Goal: Information Seeking & Learning: Learn about a topic

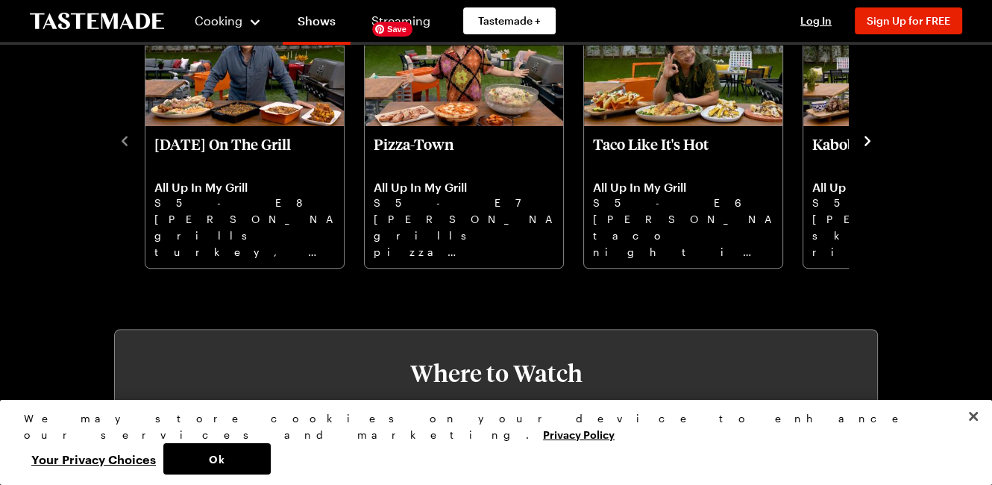
scroll to position [517, 0]
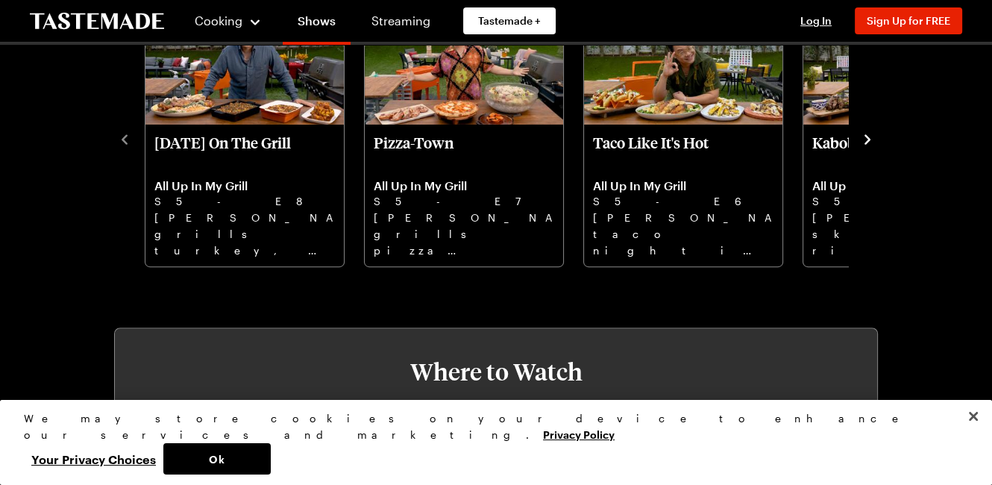
click at [869, 132] on icon "navigate to next item" at bounding box center [867, 139] width 15 height 15
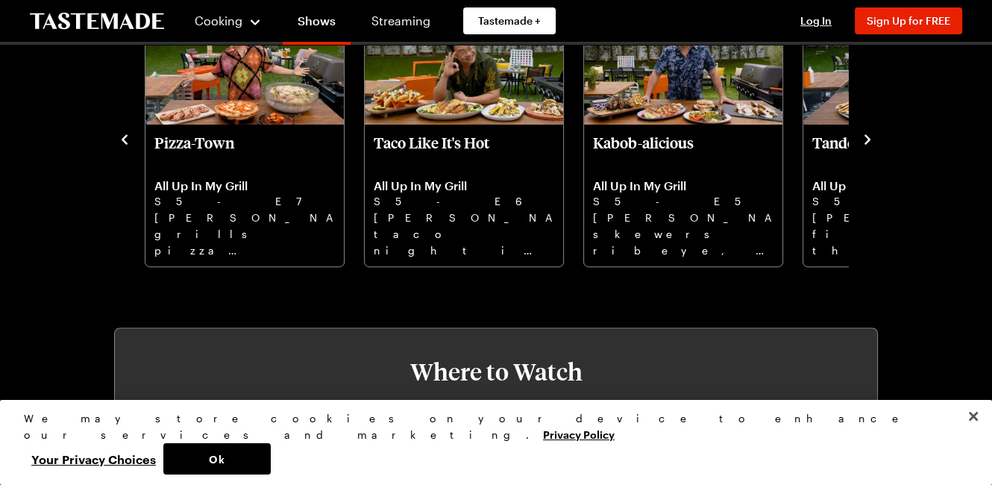
click at [869, 132] on icon "navigate to next item" at bounding box center [867, 139] width 15 height 15
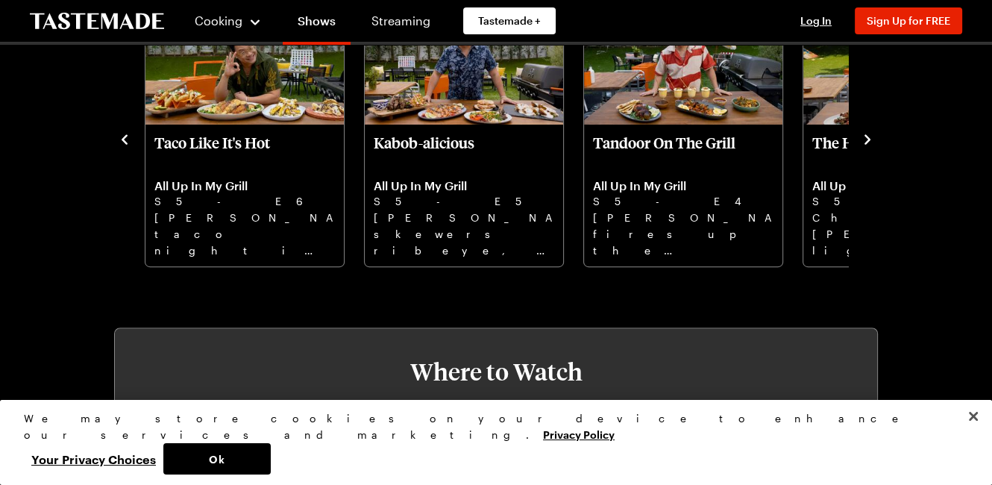
click at [869, 132] on icon "navigate to next item" at bounding box center [867, 139] width 15 height 15
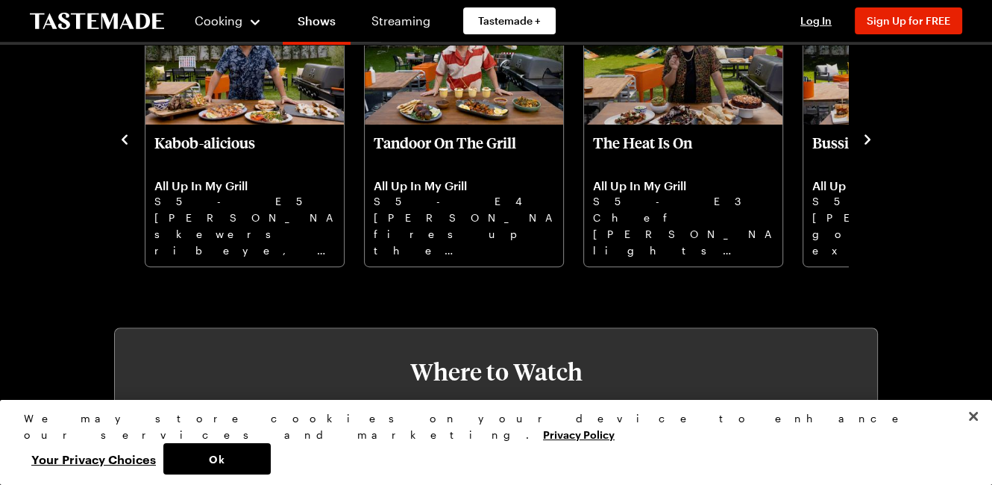
click at [869, 132] on icon "navigate to next item" at bounding box center [867, 139] width 15 height 15
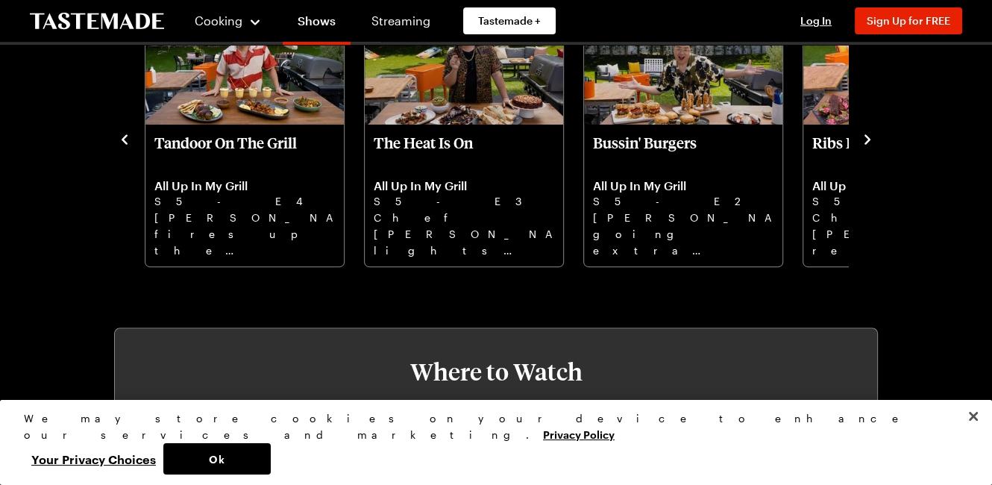
click at [869, 132] on icon "navigate to next item" at bounding box center [867, 139] width 15 height 15
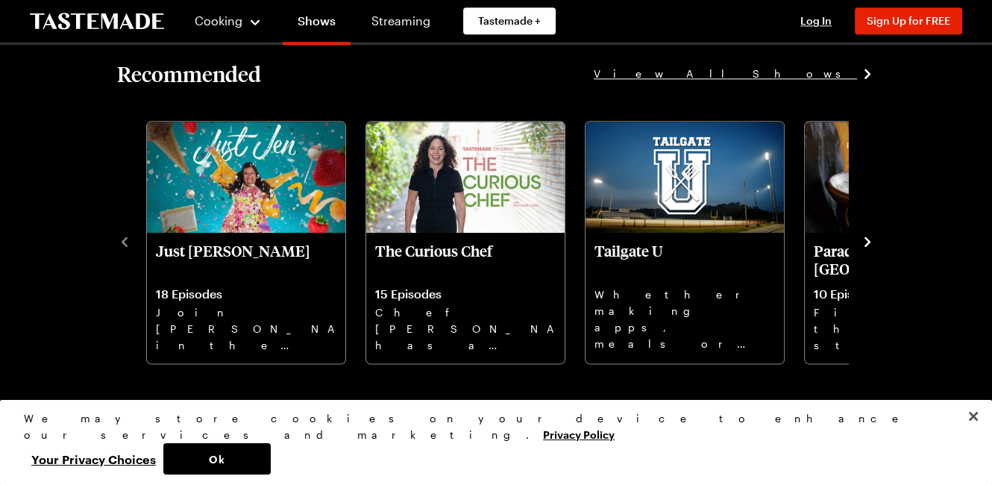
scroll to position [2030, 0]
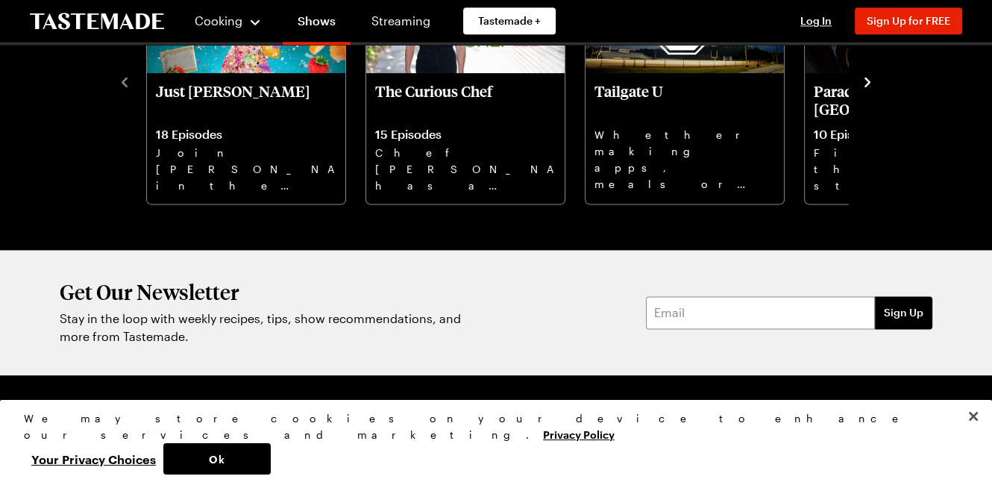
click at [870, 81] on icon "navigate to next item" at bounding box center [867, 82] width 15 height 15
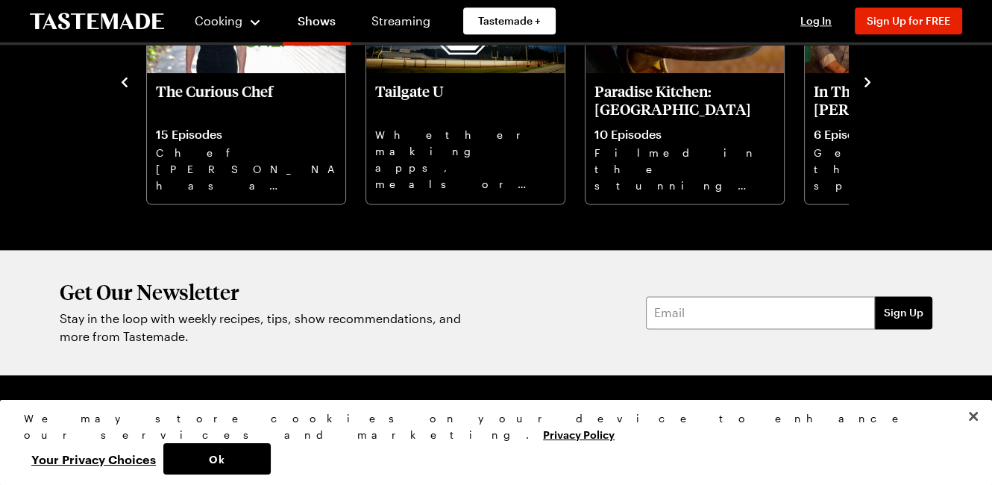
click at [870, 81] on icon "navigate to next item" at bounding box center [867, 82] width 15 height 15
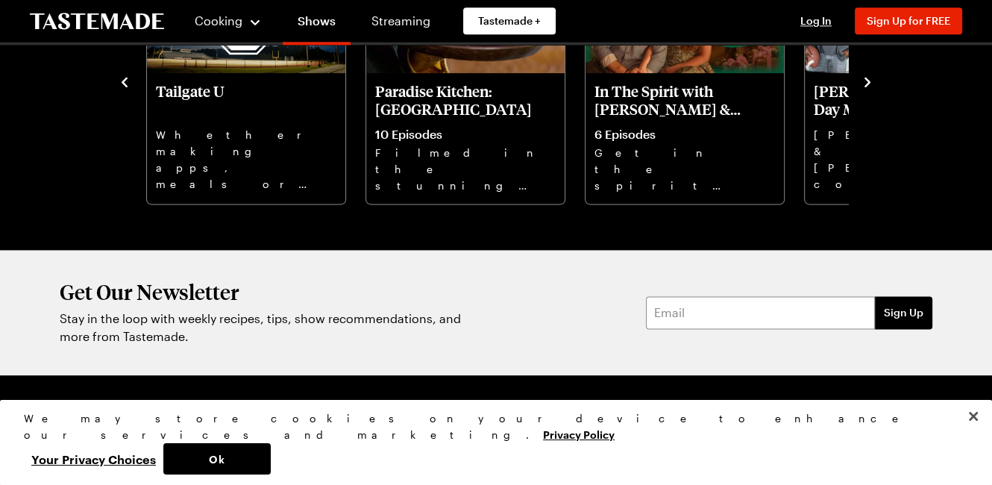
click at [870, 81] on icon "navigate to next item" at bounding box center [867, 82] width 15 height 15
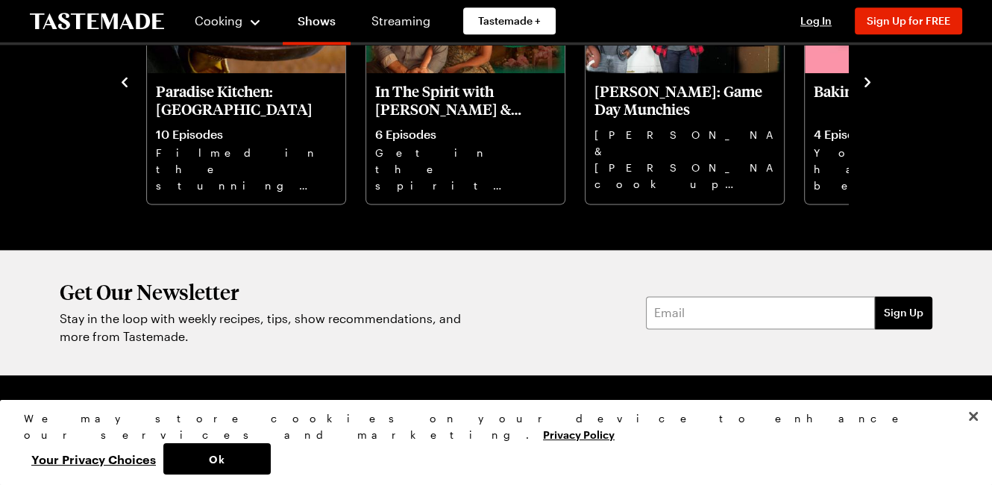
click at [870, 81] on icon "navigate to next item" at bounding box center [867, 82] width 15 height 15
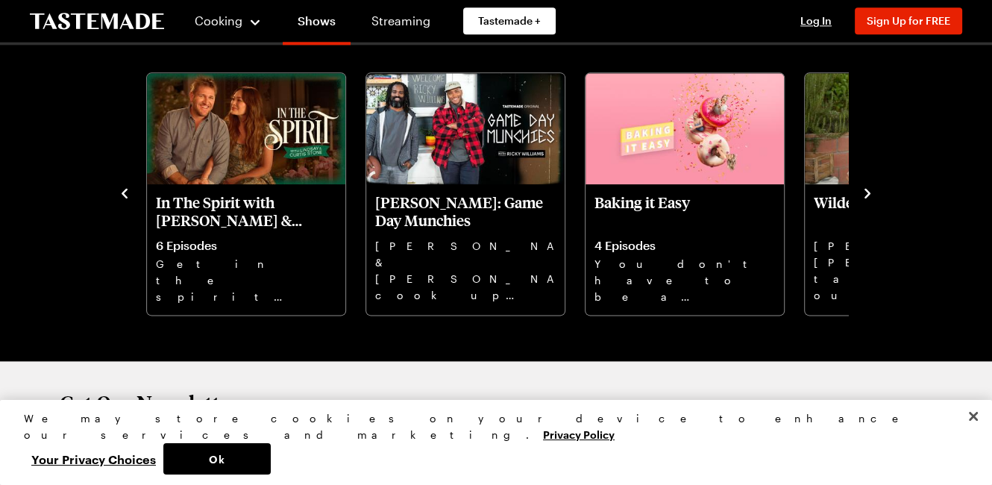
scroll to position [1950, 0]
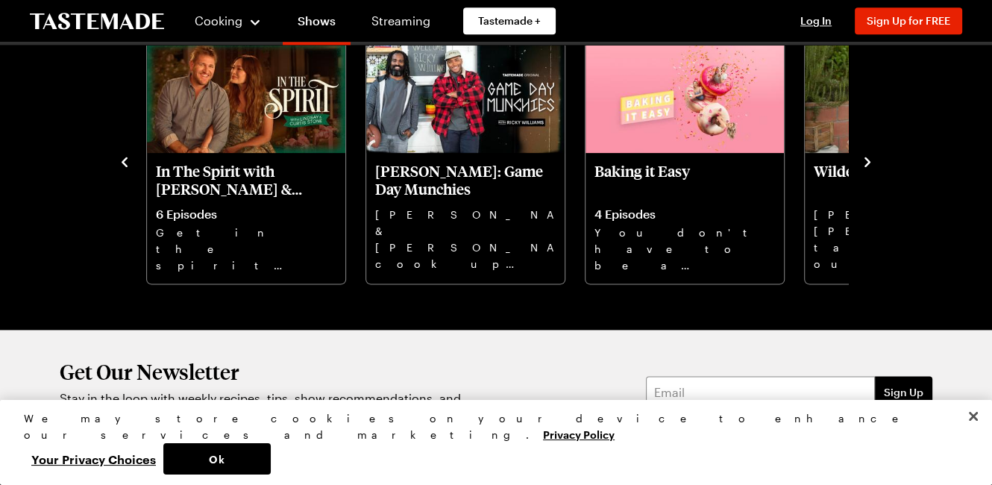
click at [865, 157] on icon "navigate to next item" at bounding box center [868, 162] width 6 height 10
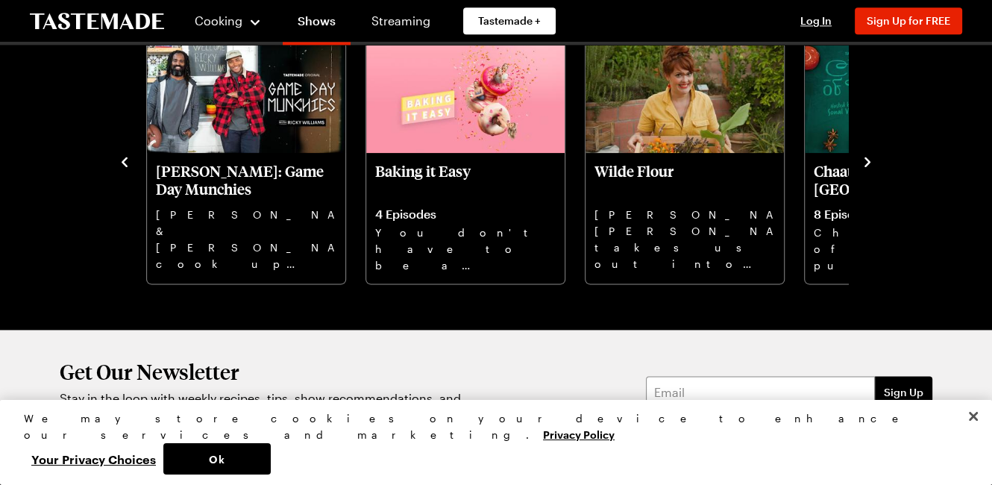
click at [865, 157] on icon "navigate to next item" at bounding box center [868, 162] width 6 height 10
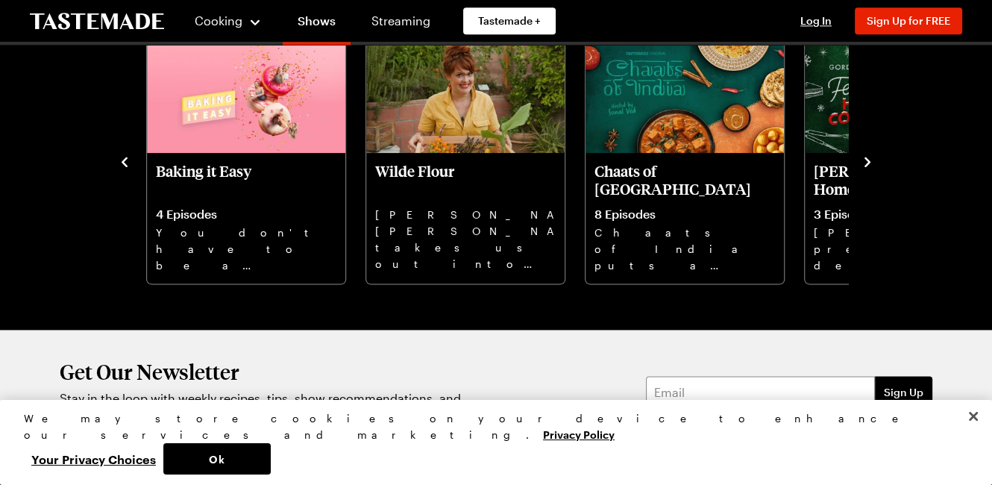
click at [865, 157] on icon "navigate to next item" at bounding box center [868, 162] width 6 height 10
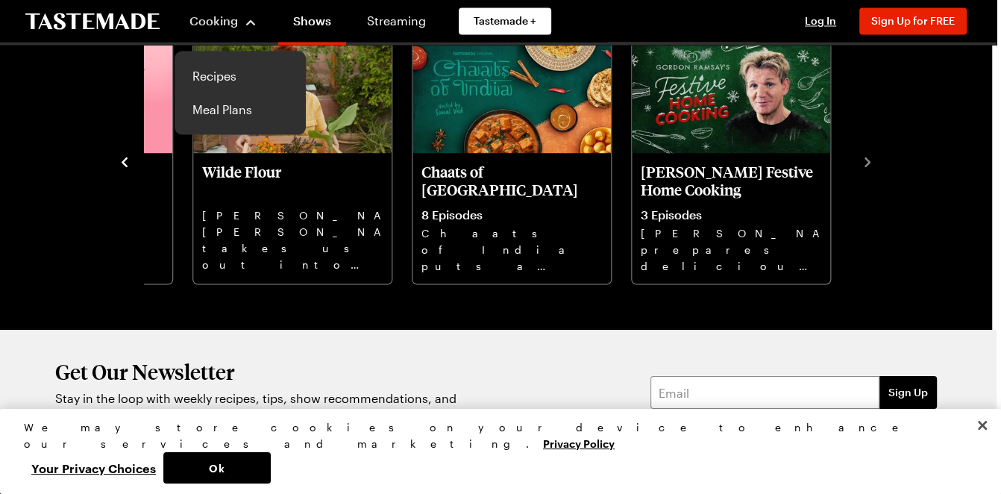
click at [251, 18] on div "Cooking" at bounding box center [224, 21] width 68 height 18
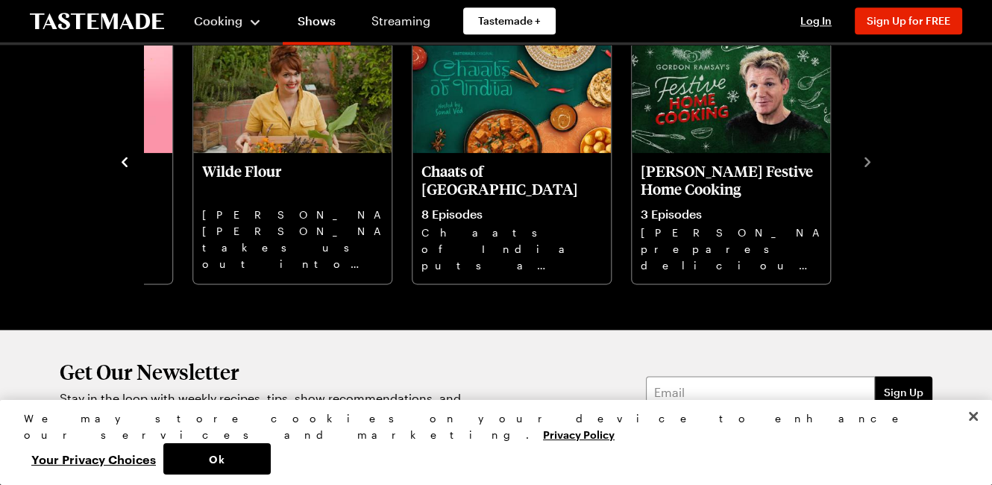
click at [251, 18] on div "Cooking" at bounding box center [228, 21] width 68 height 18
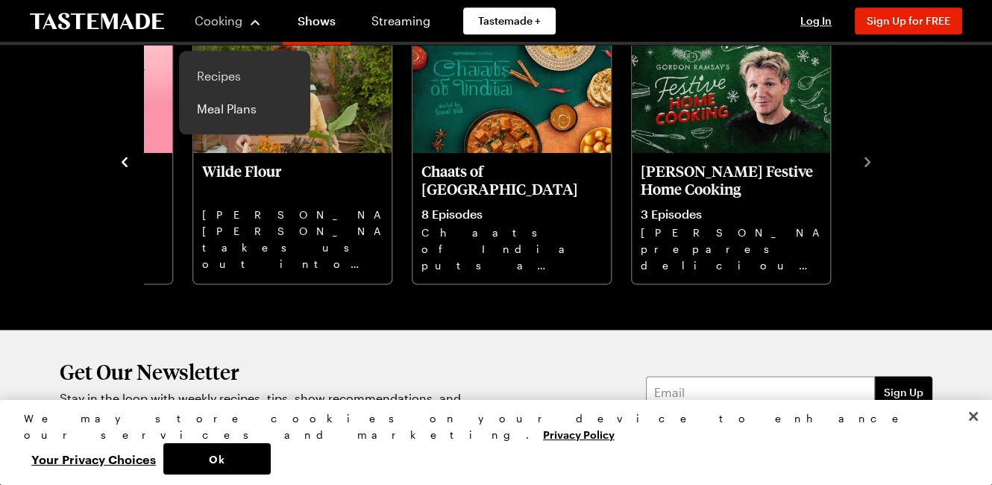
click at [216, 76] on link "Recipes" at bounding box center [244, 76] width 113 height 33
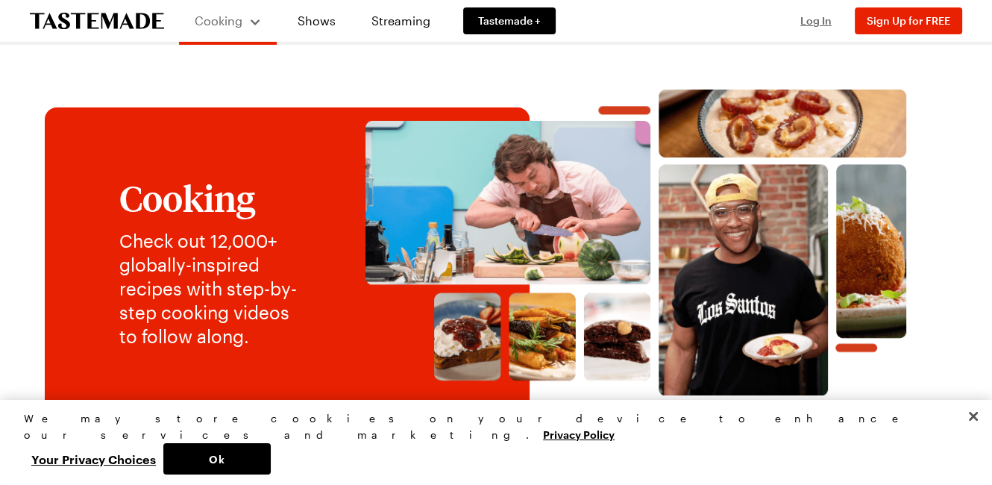
click at [815, 20] on span "Log In" at bounding box center [816, 20] width 31 height 13
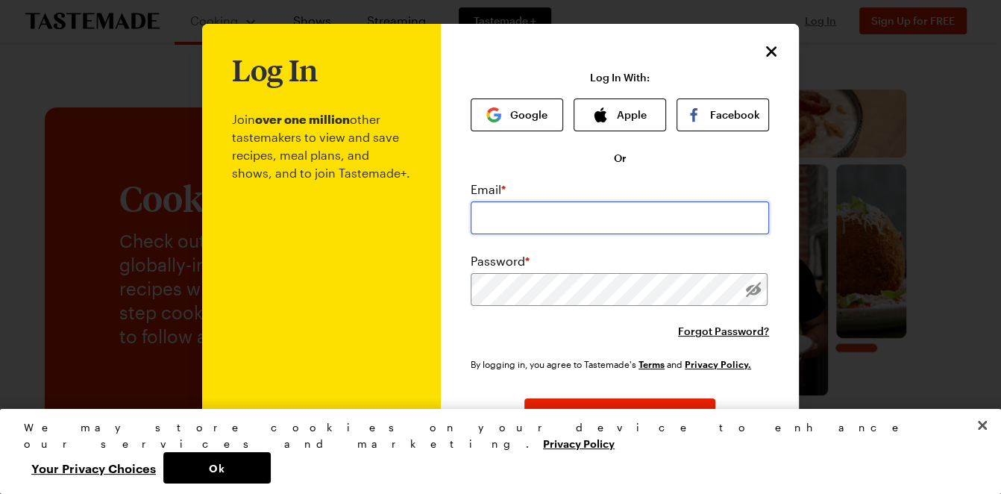
type input "[EMAIL_ADDRESS][DOMAIN_NAME]"
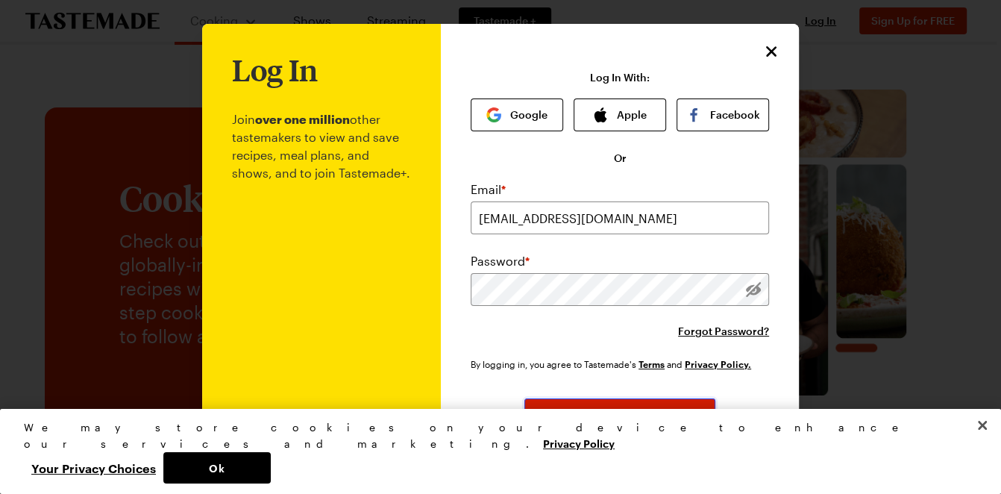
click at [622, 422] on span "Log In" at bounding box center [619, 414] width 31 height 15
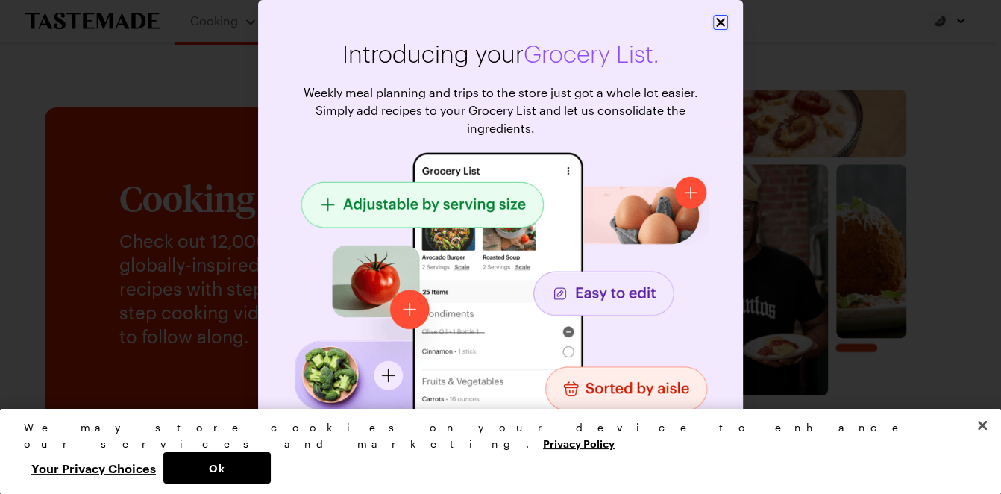
click at [716, 22] on icon "Close" at bounding box center [720, 22] width 15 height 15
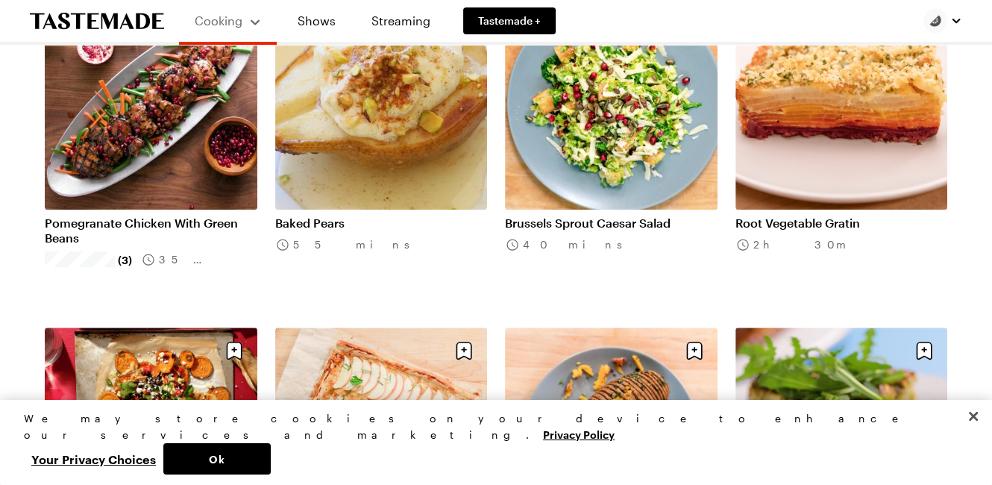
scroll to position [597, 0]
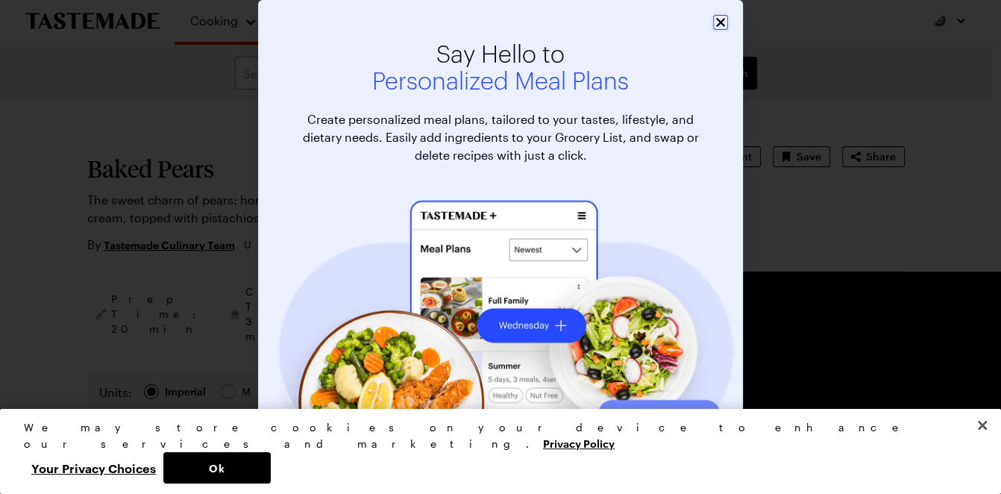
click at [715, 21] on icon "Close" at bounding box center [720, 22] width 15 height 15
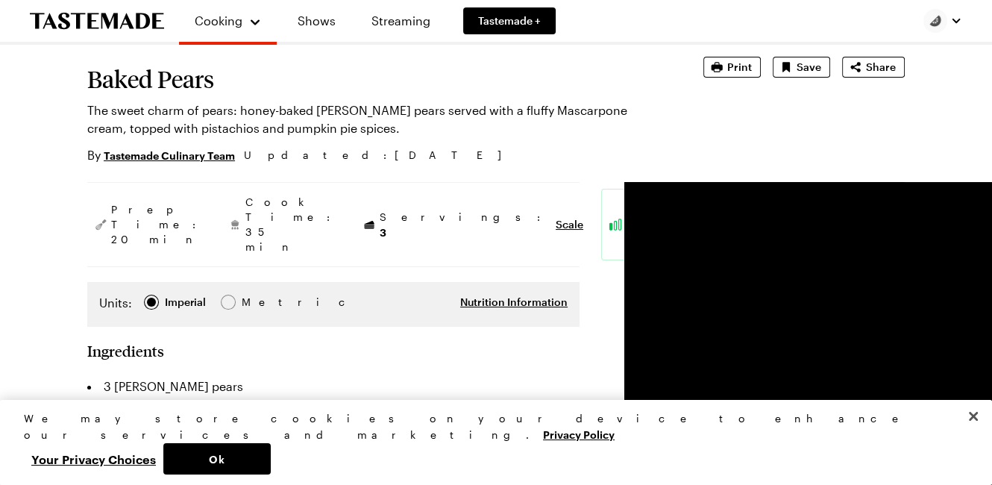
type textarea "x"
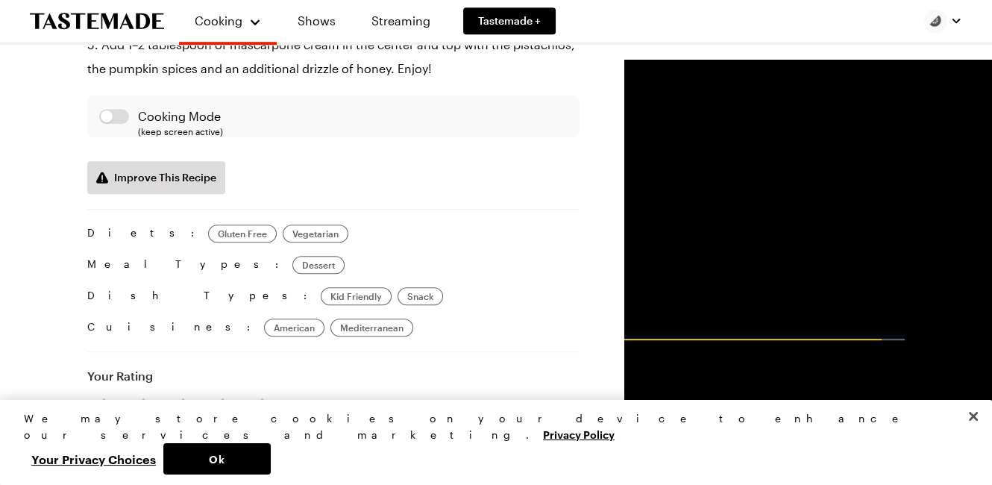
scroll to position [1233, 0]
